Goal: Navigation & Orientation: Go to known website

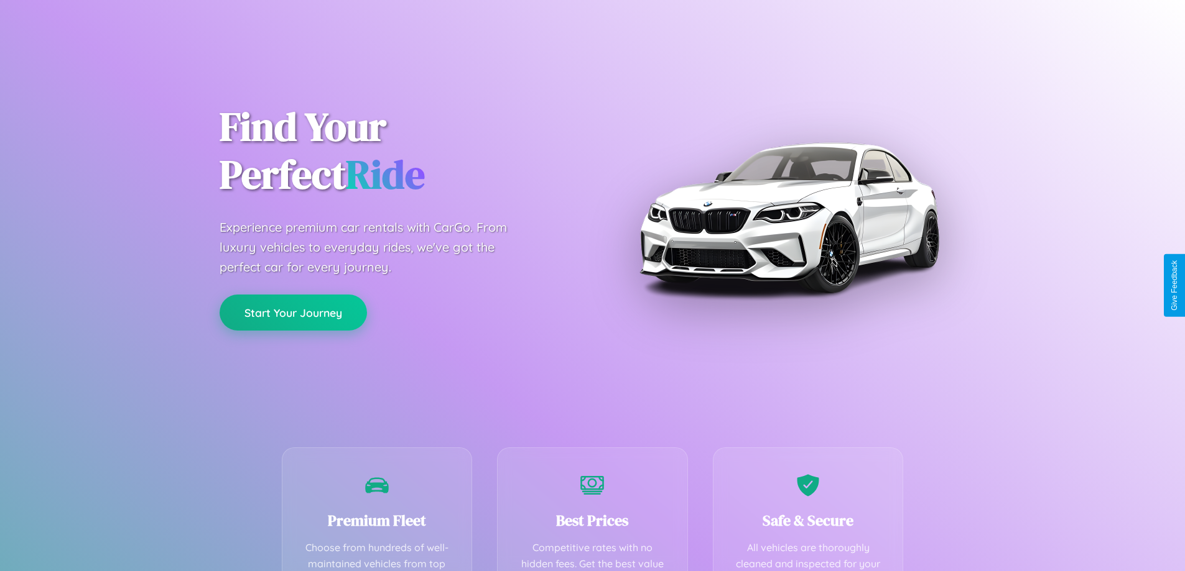
click at [293, 313] on button "Start Your Journey" at bounding box center [292, 313] width 147 height 36
click at [293, 312] on button "Start Your Journey" at bounding box center [292, 313] width 147 height 36
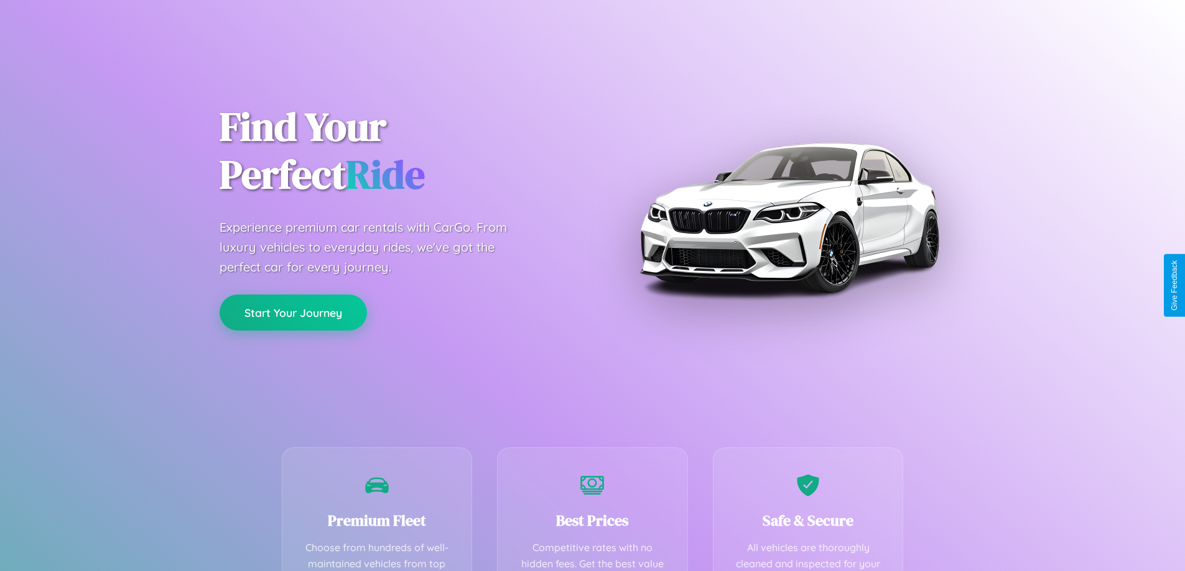
click at [293, 312] on button "Start Your Journey" at bounding box center [292, 313] width 147 height 36
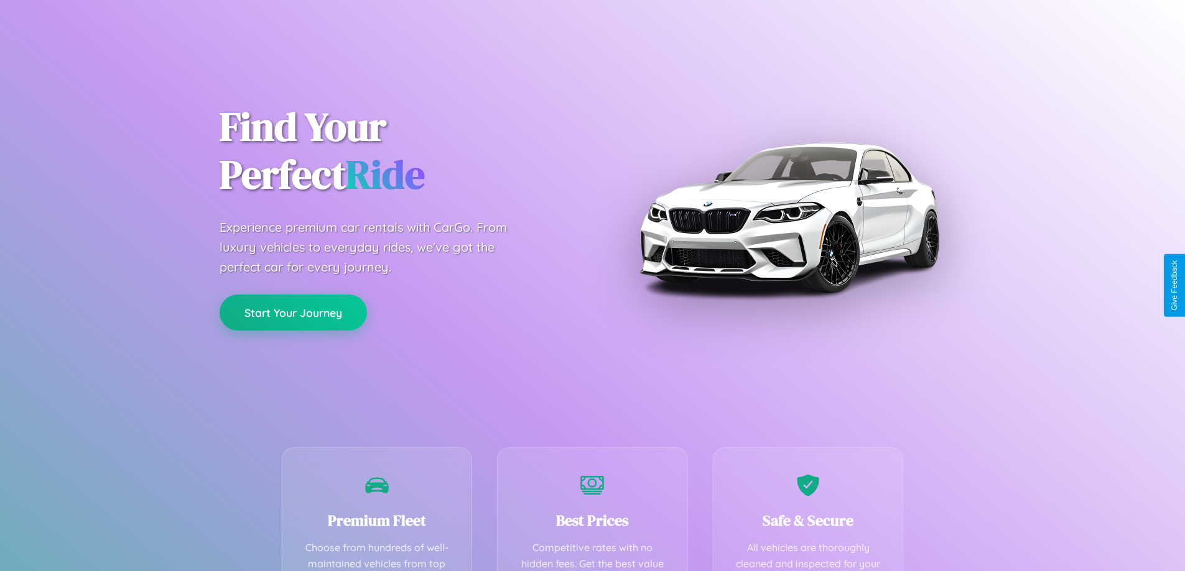
click at [293, 312] on button "Start Your Journey" at bounding box center [292, 313] width 147 height 36
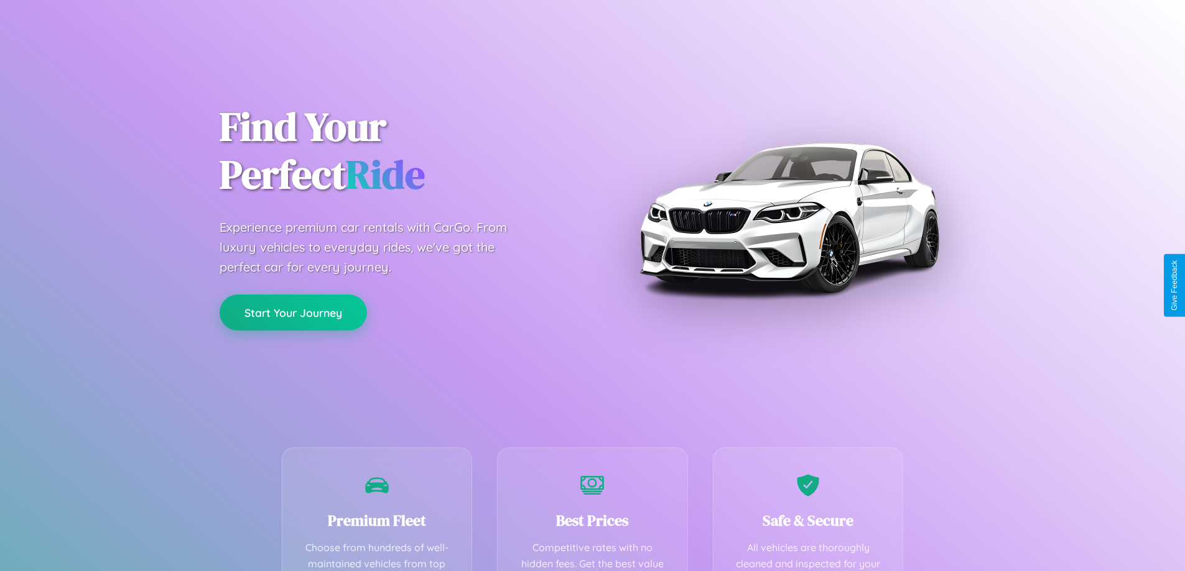
click at [293, 312] on button "Start Your Journey" at bounding box center [292, 313] width 147 height 36
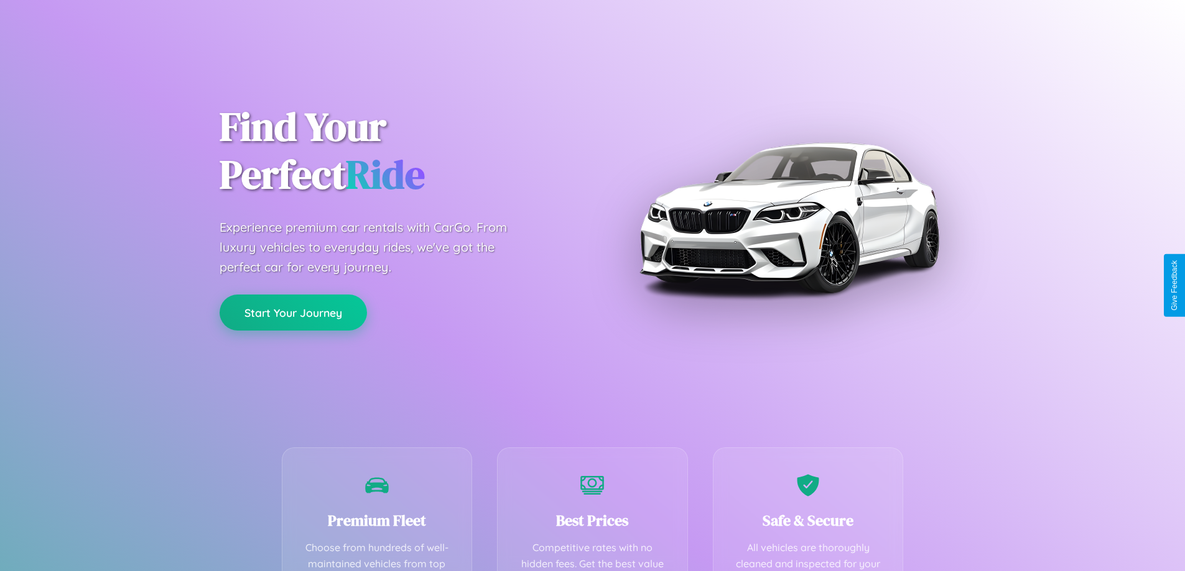
click at [293, 312] on button "Start Your Journey" at bounding box center [292, 313] width 147 height 36
